Goal: Obtain resource: Download file/media

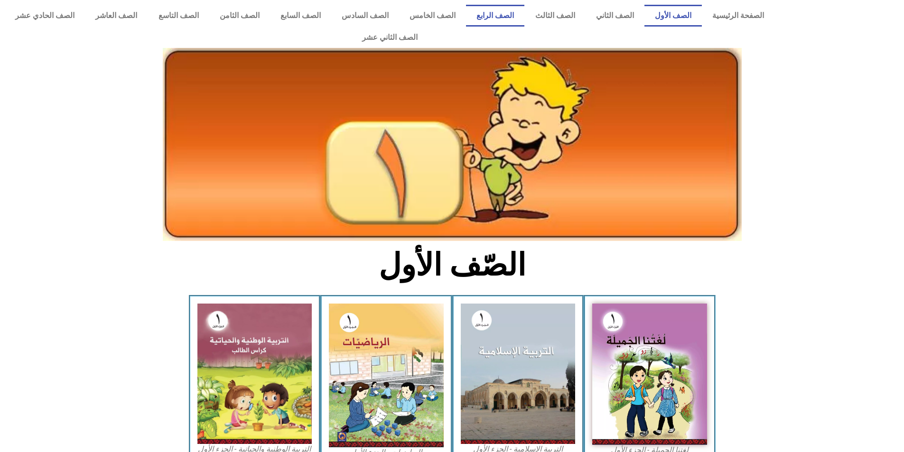
click at [520, 9] on link "الصف الرابع" at bounding box center [495, 16] width 58 height 22
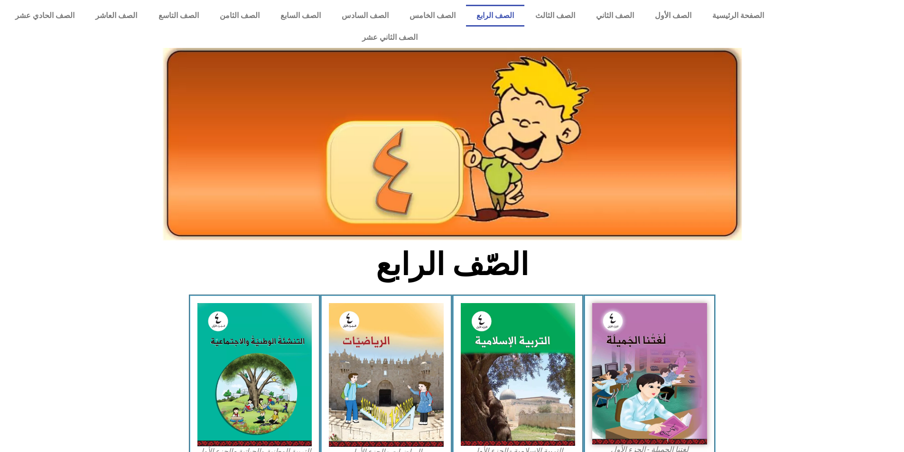
scroll to position [95, 0]
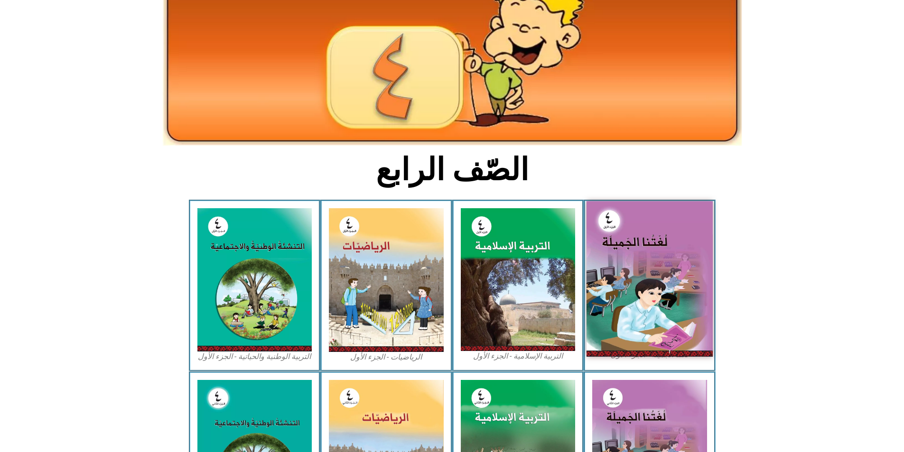
drag, startPoint x: 0, startPoint y: 0, endPoint x: 657, endPoint y: 298, distance: 721.2
click at [657, 298] on img at bounding box center [650, 278] width 126 height 155
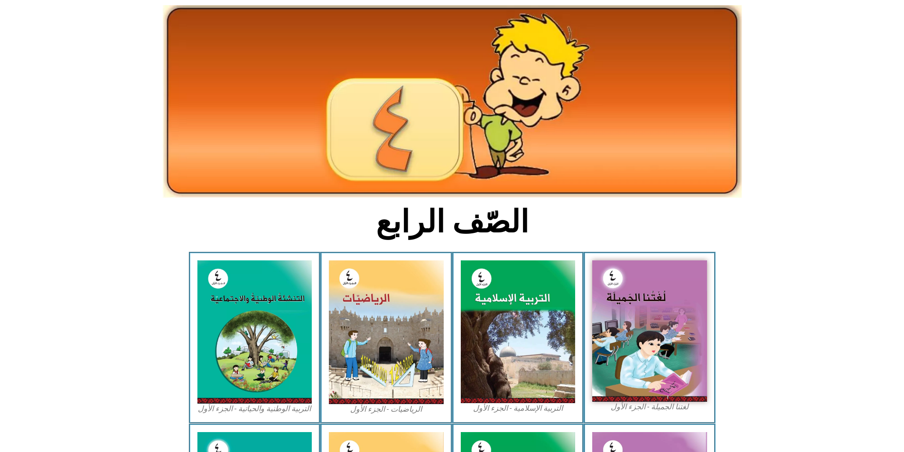
scroll to position [0, 0]
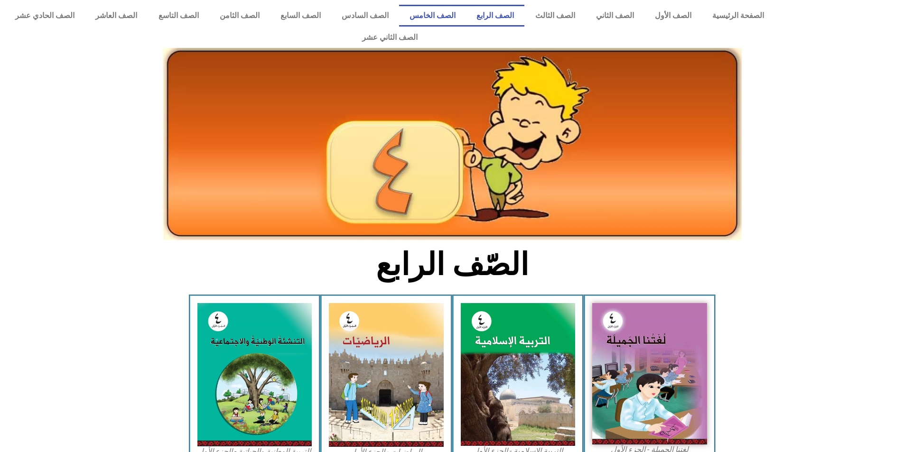
click at [460, 18] on link "الصف الخامس" at bounding box center [432, 16] width 67 height 22
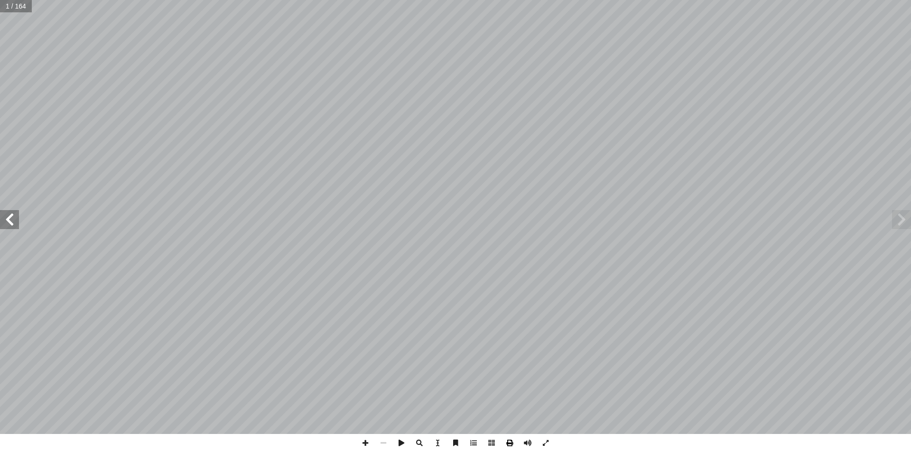
click at [505, 441] on span at bounding box center [510, 443] width 18 height 18
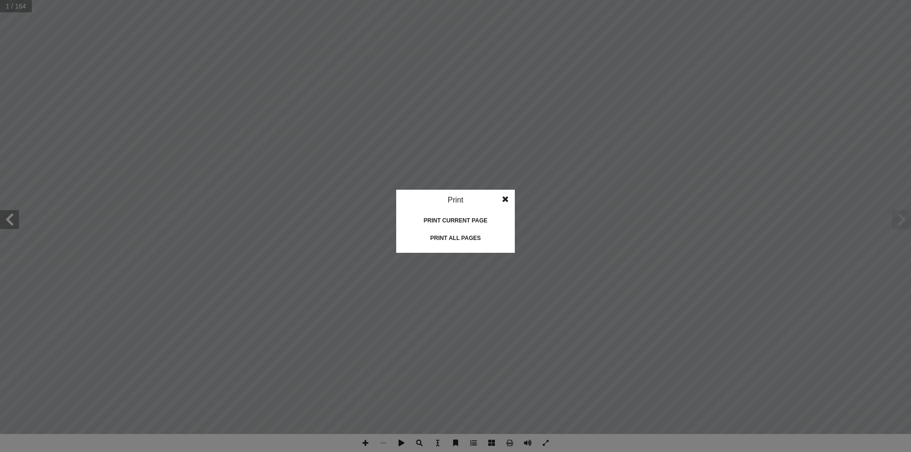
click at [475, 241] on div "Print all pages" at bounding box center [455, 238] width 95 height 15
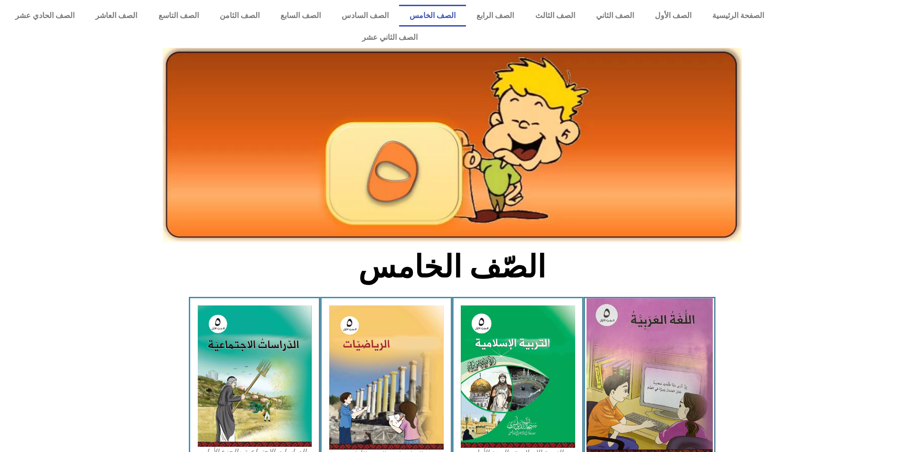
click at [617, 307] on img at bounding box center [650, 378] width 126 height 158
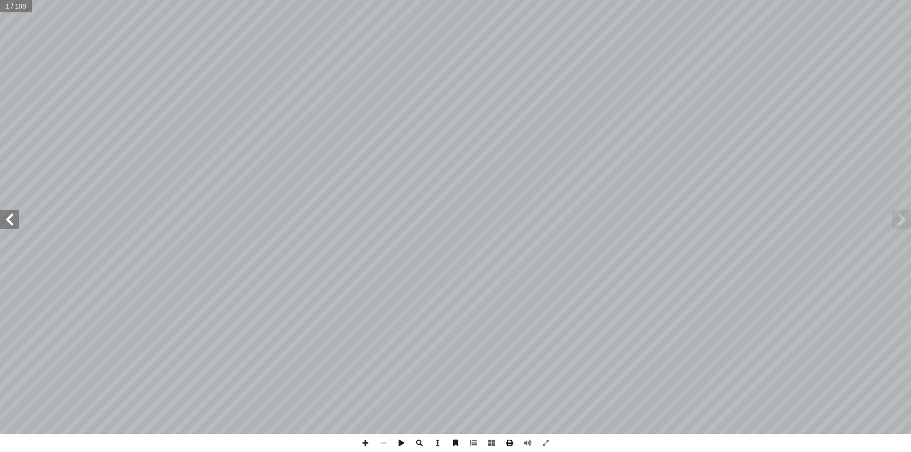
click at [513, 442] on span at bounding box center [510, 443] width 18 height 18
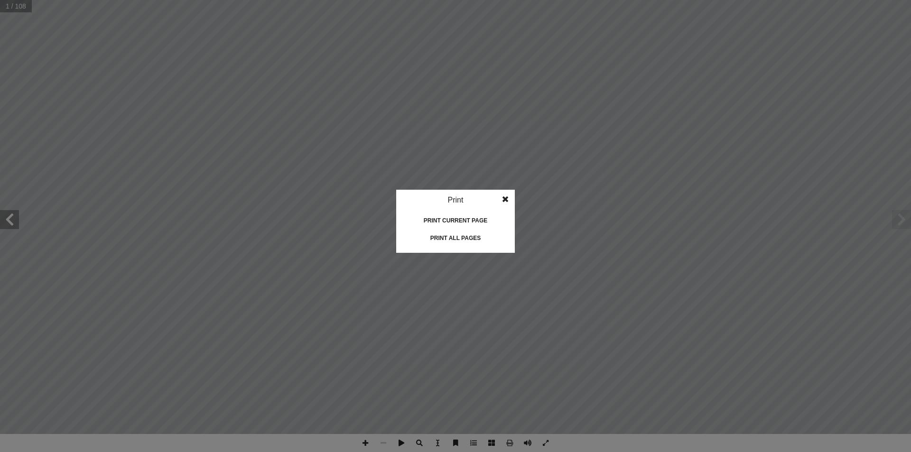
click at [465, 240] on div "Print all pages" at bounding box center [455, 238] width 95 height 15
